Goal: Transaction & Acquisition: Purchase product/service

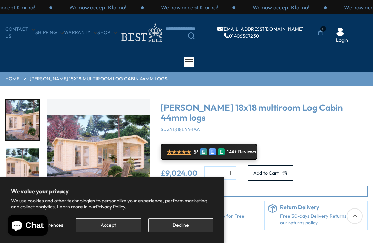
click at [101, 229] on button "Accept" at bounding box center [108, 224] width 65 height 13
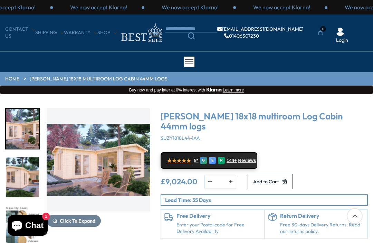
click at [109, 169] on img "1 / 7" at bounding box center [99, 160] width 104 height 104
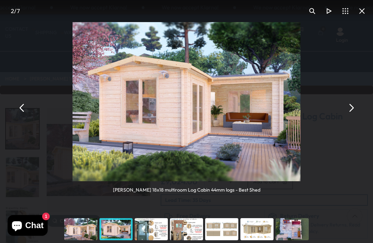
click at [354, 106] on button "You can close this modal content with the ESC key" at bounding box center [350, 107] width 17 height 17
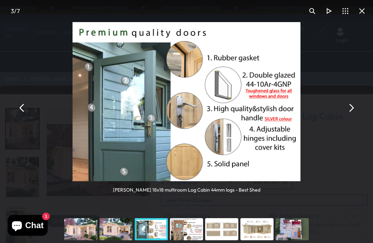
click at [352, 107] on button "You can close this modal content with the ESC key" at bounding box center [350, 107] width 17 height 17
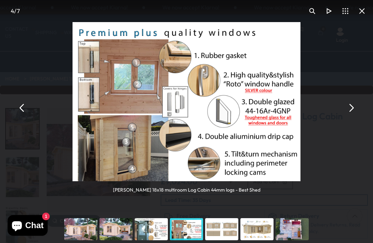
click at [356, 106] on button "You can close this modal content with the ESC key" at bounding box center [350, 107] width 17 height 17
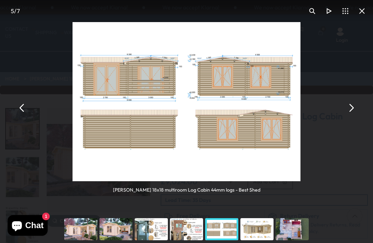
click at [356, 106] on button "You can close this modal content with the ESC key" at bounding box center [350, 107] width 17 height 17
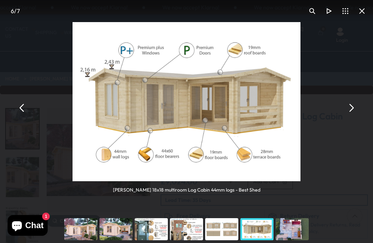
click at [358, 106] on button "You can close this modal content with the ESC key" at bounding box center [350, 107] width 17 height 17
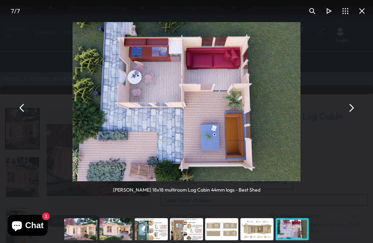
click at [356, 104] on button "You can close this modal content with the ESC key" at bounding box center [350, 107] width 17 height 17
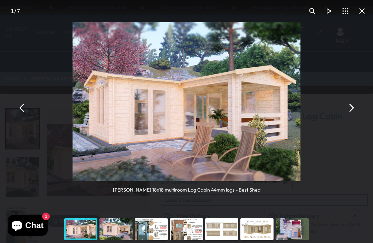
click at [357, 105] on button "You can close this modal content with the ESC key" at bounding box center [350, 107] width 17 height 17
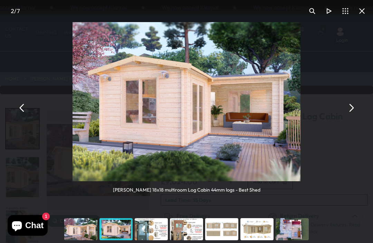
click at [356, 105] on button "You can close this modal content with the ESC key" at bounding box center [350, 107] width 17 height 17
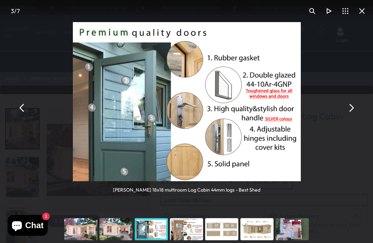
click at [357, 105] on button "You can close this modal content with the ESC key" at bounding box center [350, 107] width 17 height 17
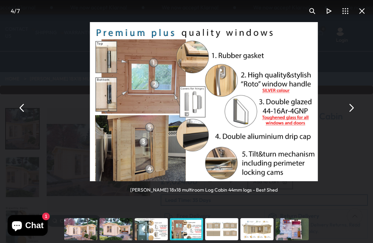
click at [354, 105] on button "You can close this modal content with the ESC key" at bounding box center [350, 107] width 17 height 17
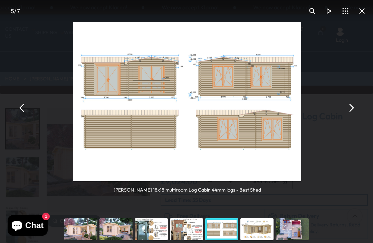
click at [352, 105] on button "You can close this modal content with the ESC key" at bounding box center [350, 107] width 17 height 17
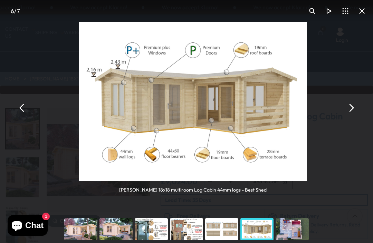
click at [353, 104] on button "You can close this modal content with the ESC key" at bounding box center [350, 107] width 17 height 17
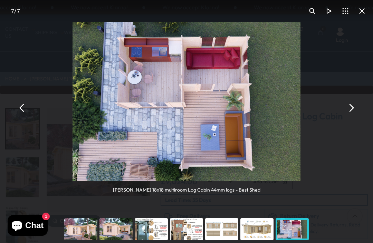
click at [356, 105] on button "You can close this modal content with the ESC key" at bounding box center [350, 107] width 17 height 17
